Goal: Information Seeking & Learning: Learn about a topic

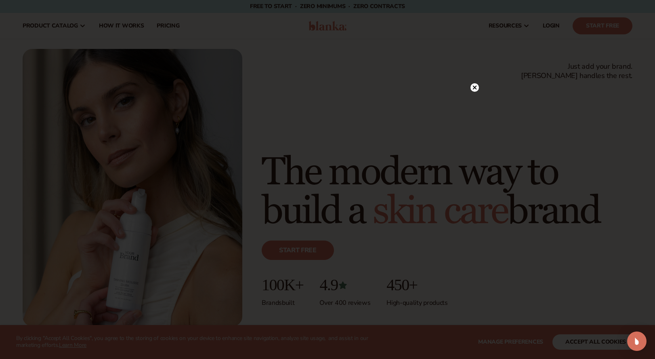
click at [474, 88] on icon at bounding box center [475, 87] width 4 height 4
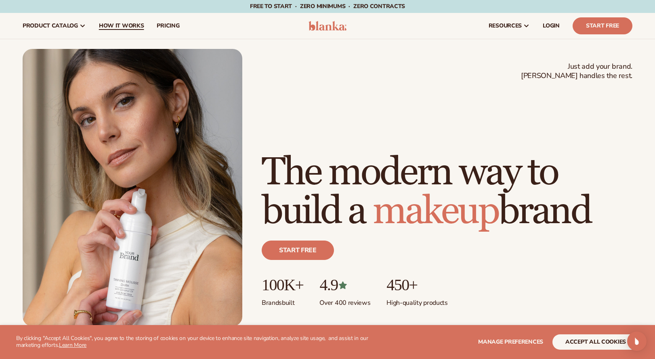
click at [121, 26] on span "How It Works" at bounding box center [121, 26] width 45 height 6
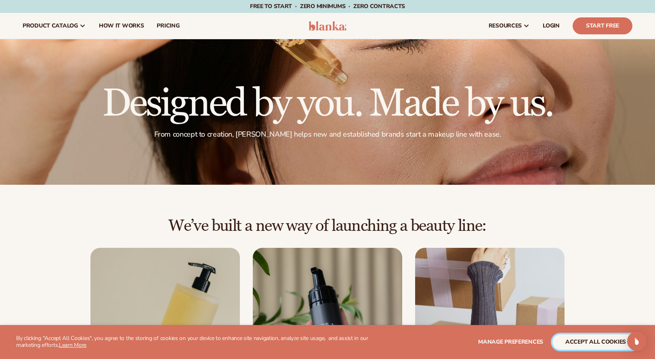
click at [584, 341] on button "accept all cookies" at bounding box center [595, 341] width 86 height 15
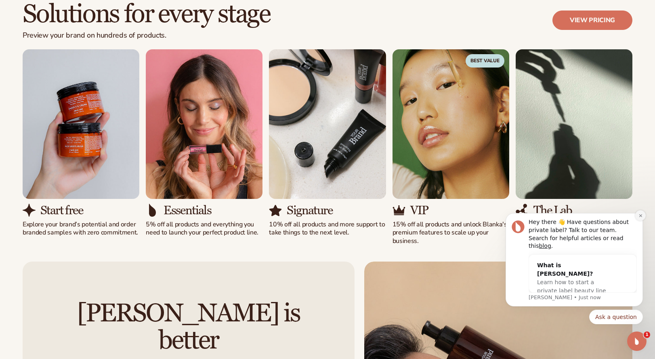
click at [641, 217] on icon "Dismiss notification" at bounding box center [640, 215] width 3 height 3
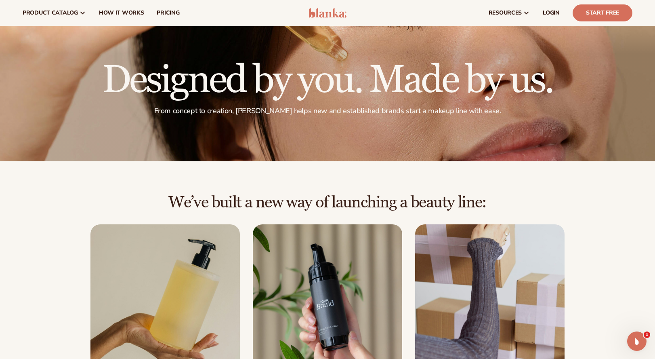
scroll to position [20, 0]
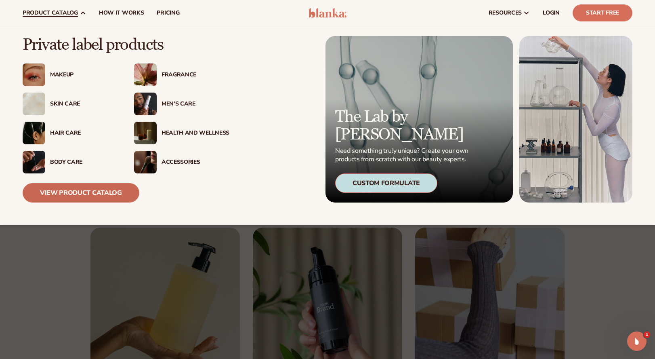
click at [80, 191] on link "View Product Catalog" at bounding box center [81, 192] width 117 height 19
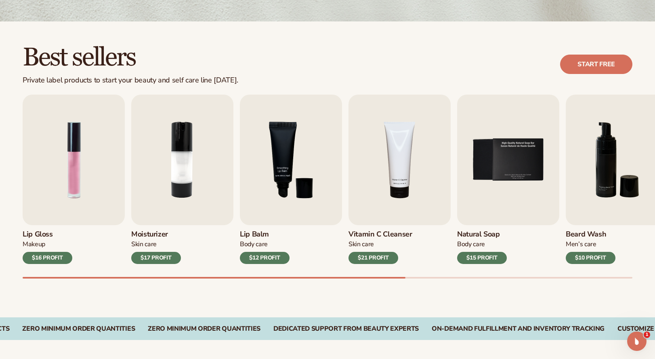
scroll to position [196, 0]
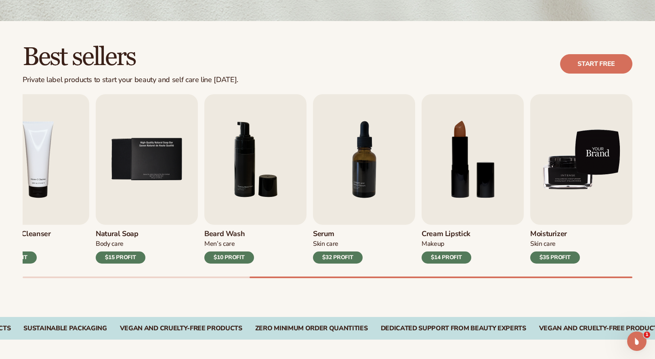
click at [578, 181] on img "9 / 9" at bounding box center [581, 159] width 102 height 130
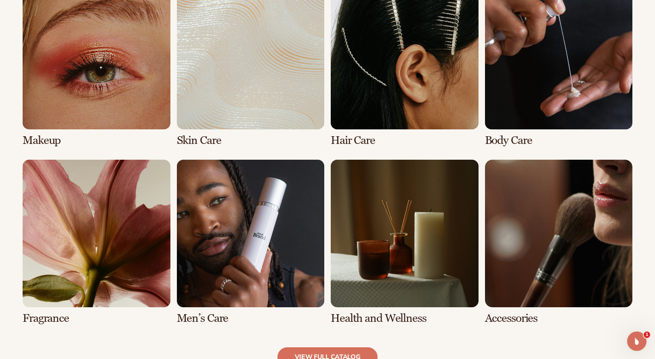
scroll to position [626, 0]
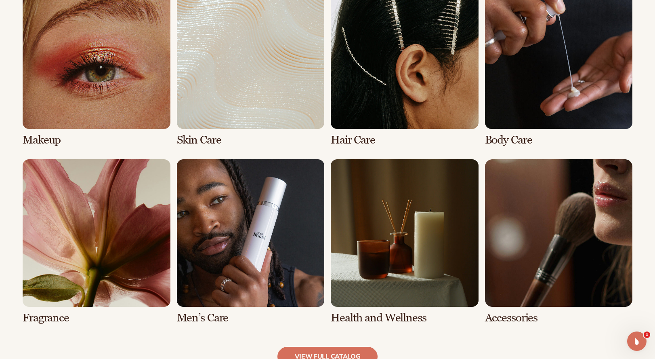
click at [245, 64] on link "2 / 8" at bounding box center [251, 63] width 148 height 165
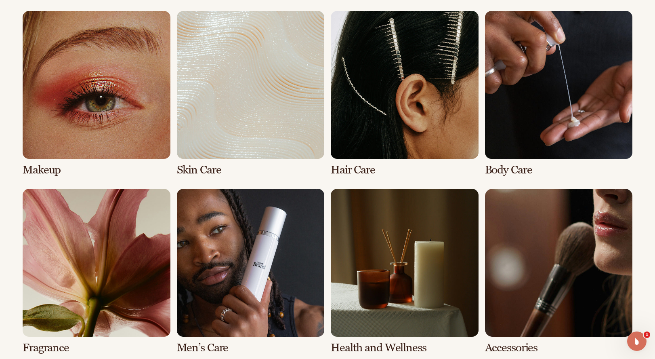
scroll to position [625, 0]
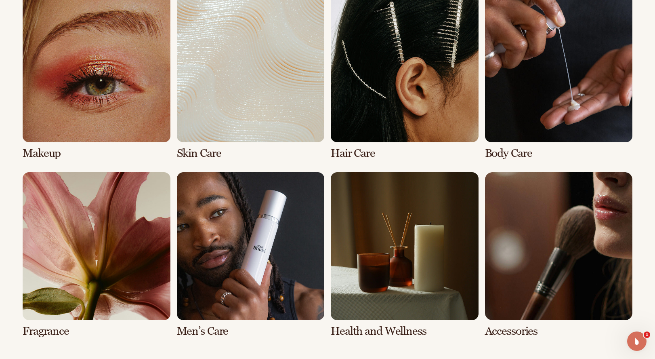
click at [274, 249] on link "6 / 8" at bounding box center [251, 254] width 148 height 165
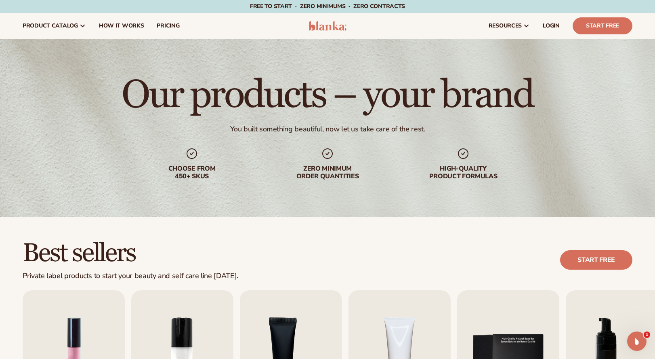
click at [328, 25] on img at bounding box center [328, 26] width 38 height 10
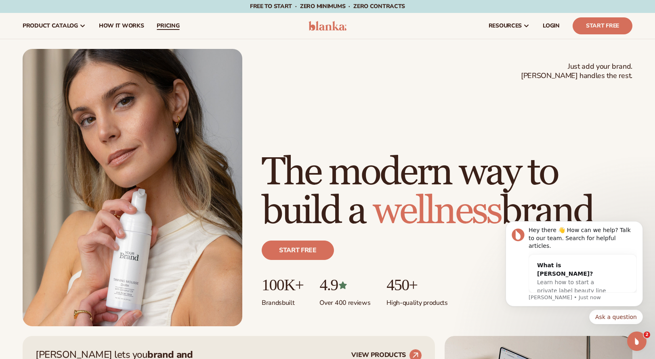
click at [172, 24] on span "pricing" at bounding box center [168, 26] width 23 height 6
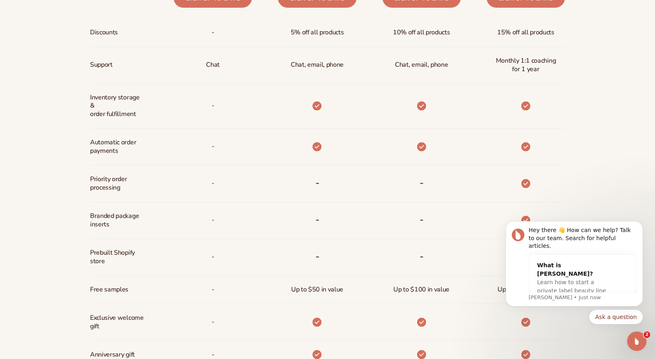
scroll to position [451, 0]
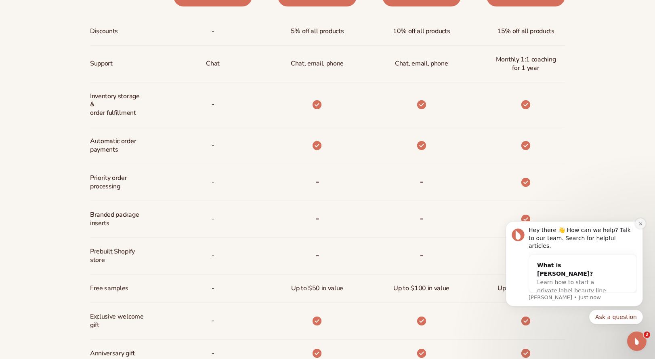
click at [642, 226] on icon "Dismiss notification" at bounding box center [640, 223] width 4 height 4
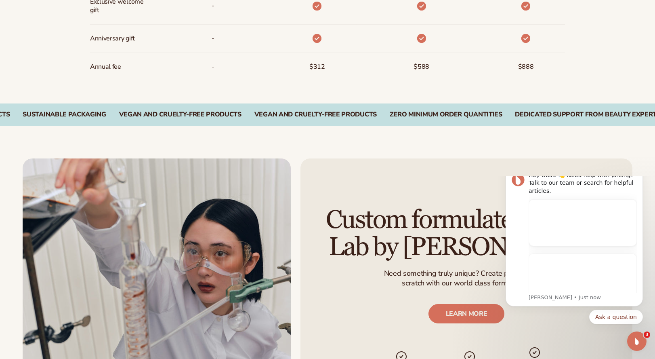
scroll to position [770, 0]
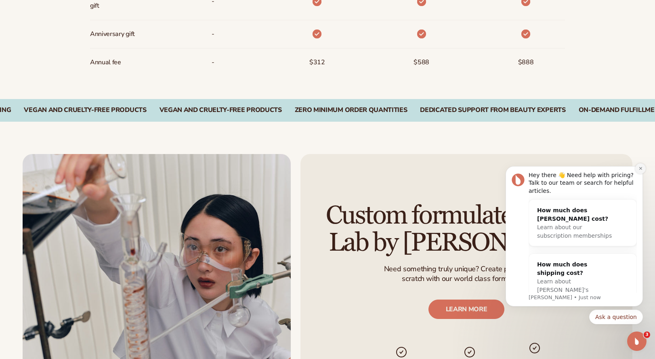
click at [639, 168] on icon "Dismiss notification" at bounding box center [640, 168] width 4 height 4
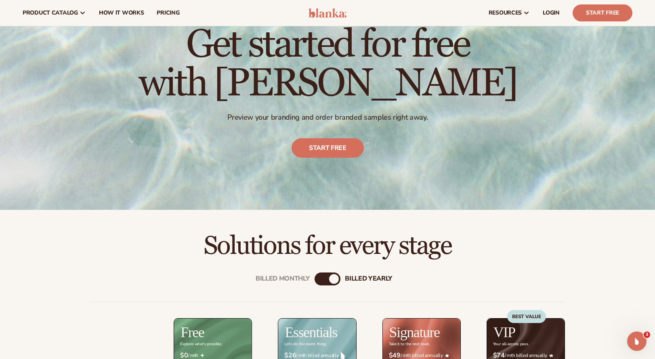
scroll to position [0, 0]
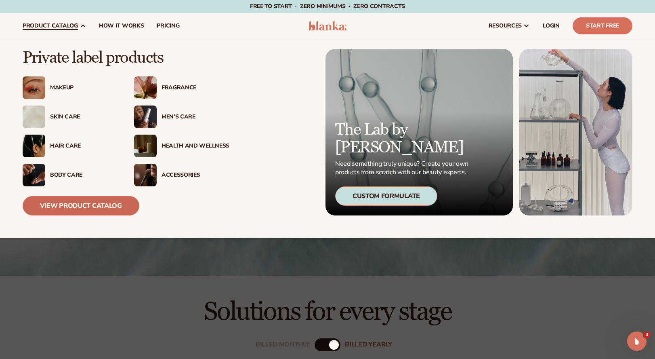
click at [87, 204] on link "View Product Catalog" at bounding box center [81, 205] width 117 height 19
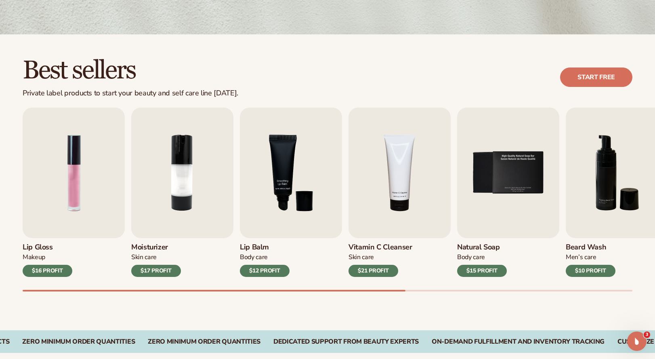
scroll to position [184, 0]
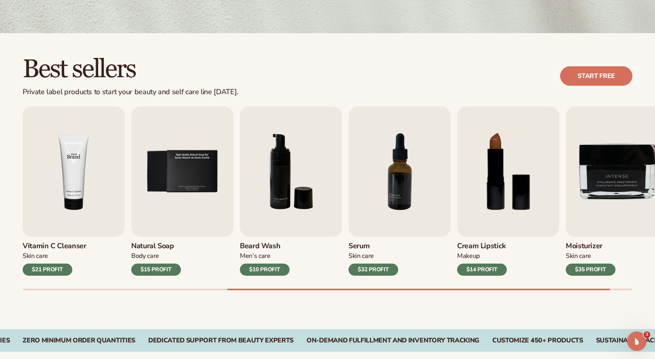
click at [70, 185] on img "4 / 9" at bounding box center [74, 171] width 102 height 130
click at [58, 269] on div "$21 PROFIT" at bounding box center [48, 269] width 50 height 12
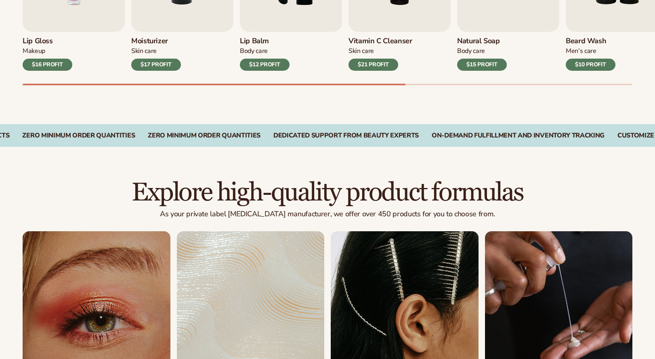
scroll to position [519, 0]
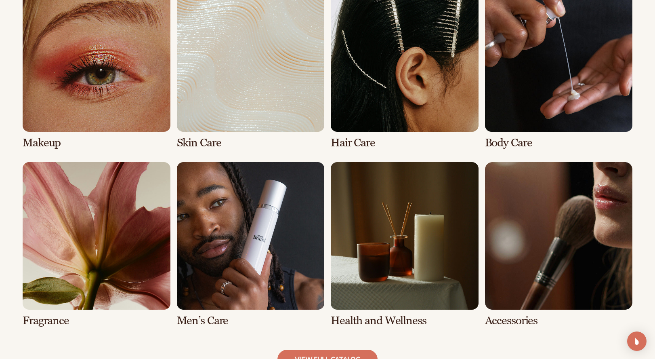
scroll to position [626, 0]
